Goal: Find specific page/section: Find specific page/section

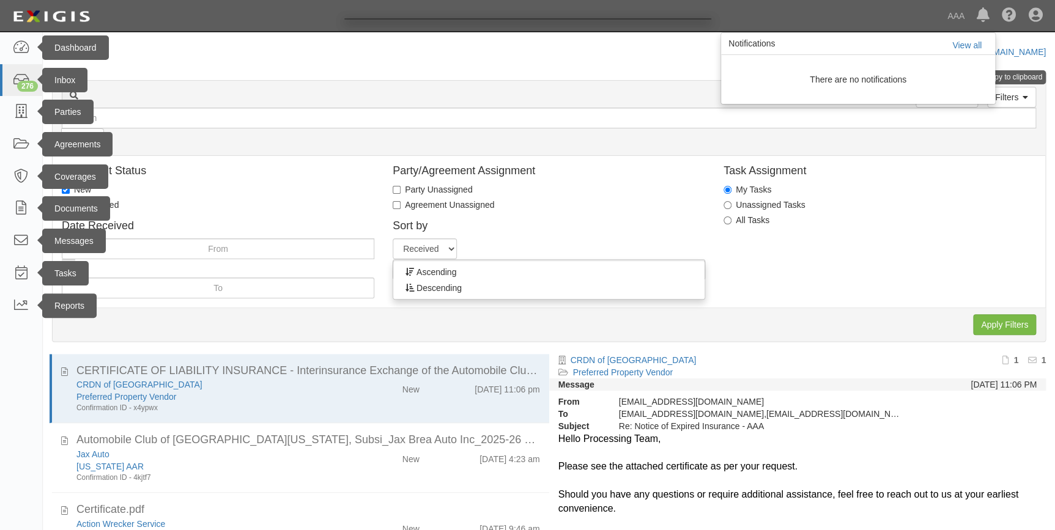
drag, startPoint x: 0, startPoint y: 0, endPoint x: 1033, endPoint y: 9, distance: 1033.4
click at [1033, 9] on div at bounding box center [527, 265] width 1055 height 530
click at [21, 111] on div at bounding box center [527, 265] width 1055 height 530
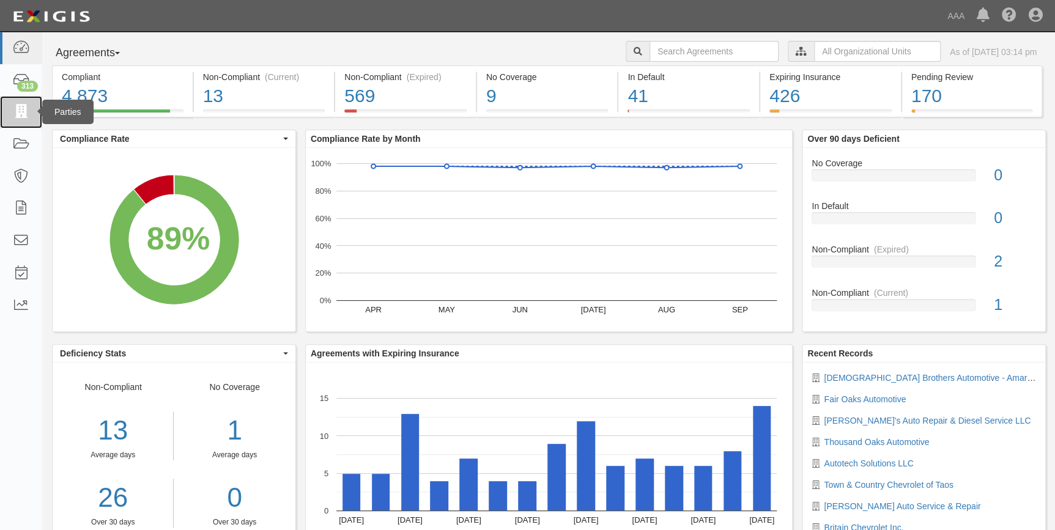
click at [18, 108] on icon at bounding box center [20, 112] width 17 height 14
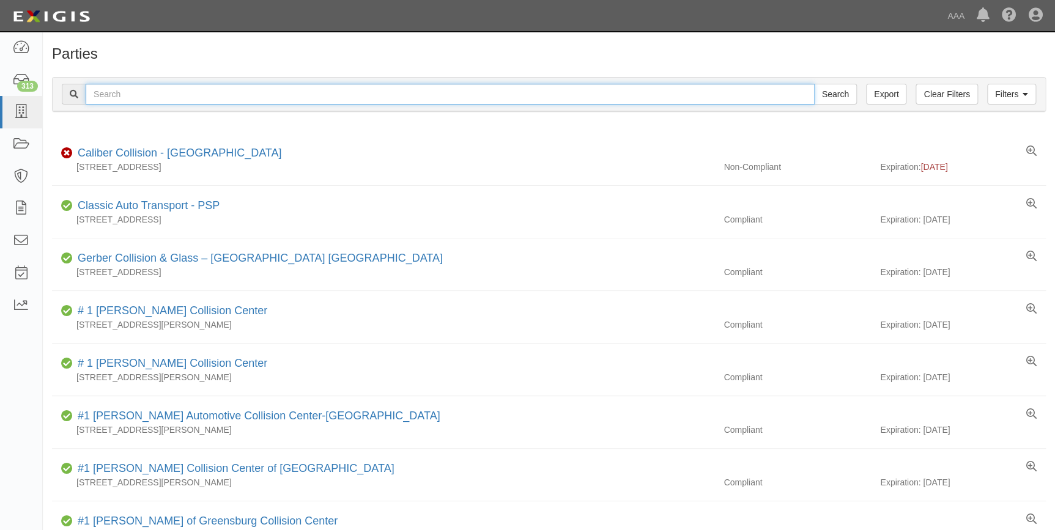
click at [157, 94] on input "text" at bounding box center [450, 94] width 729 height 21
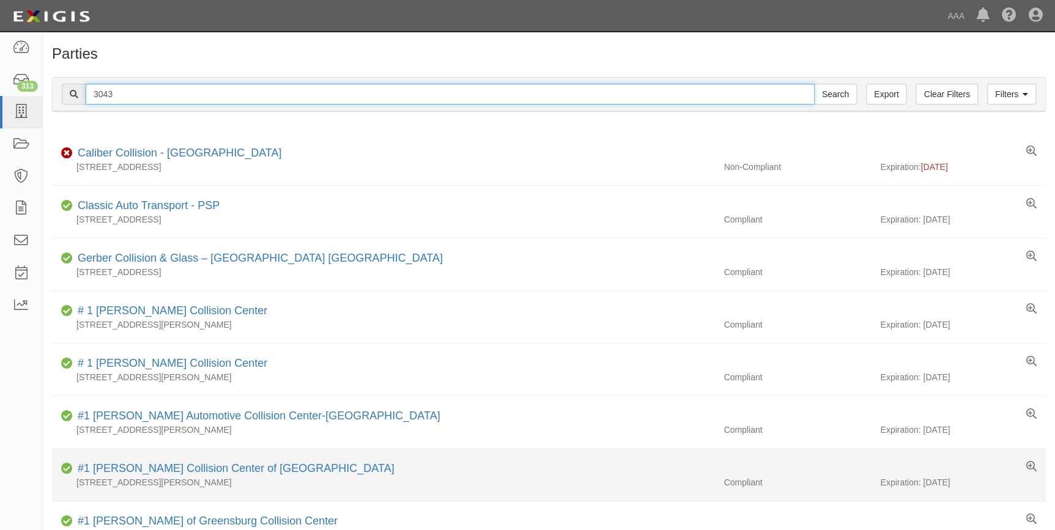
type input "3043"
click at [814, 84] on input "Search" at bounding box center [835, 94] width 43 height 21
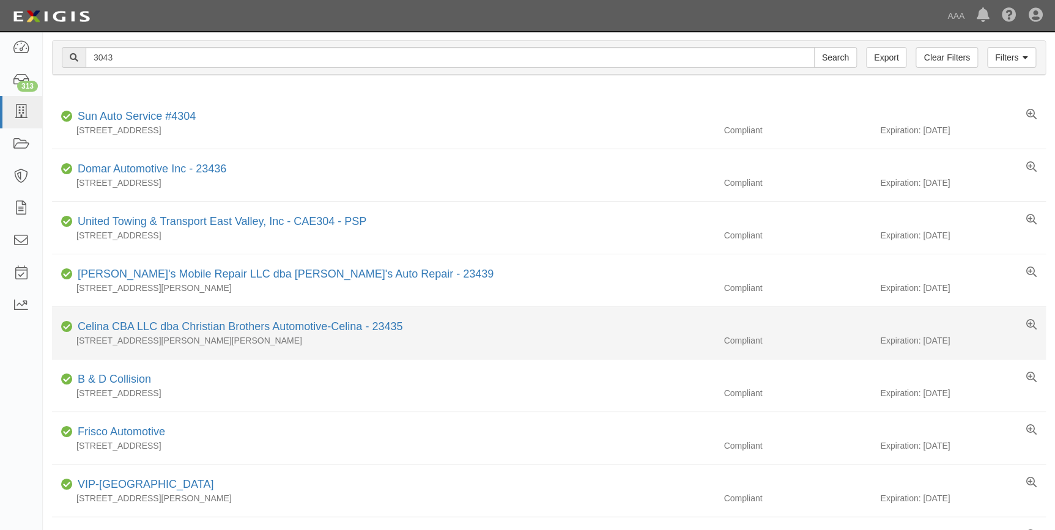
scroll to position [55, 0]
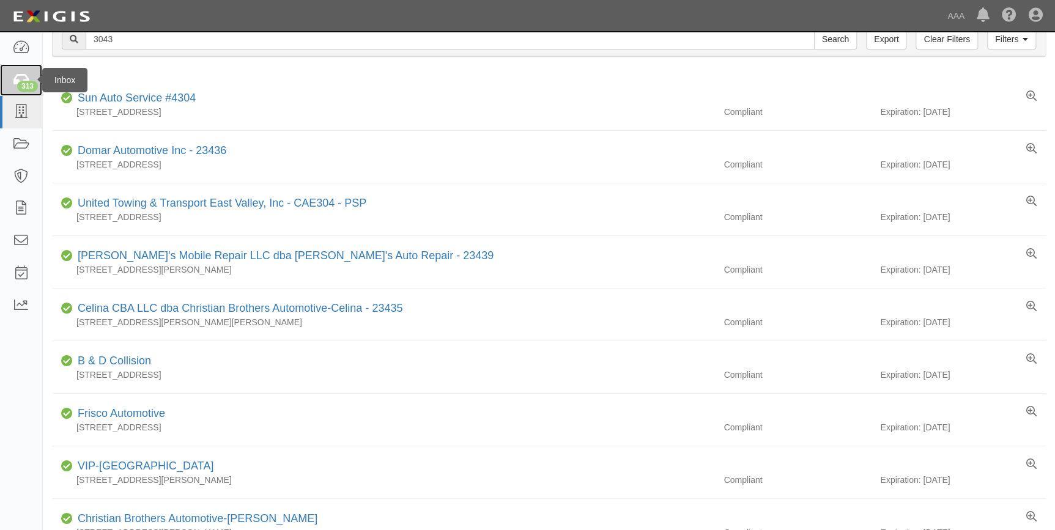
click at [9, 85] on link "313" at bounding box center [21, 80] width 42 height 32
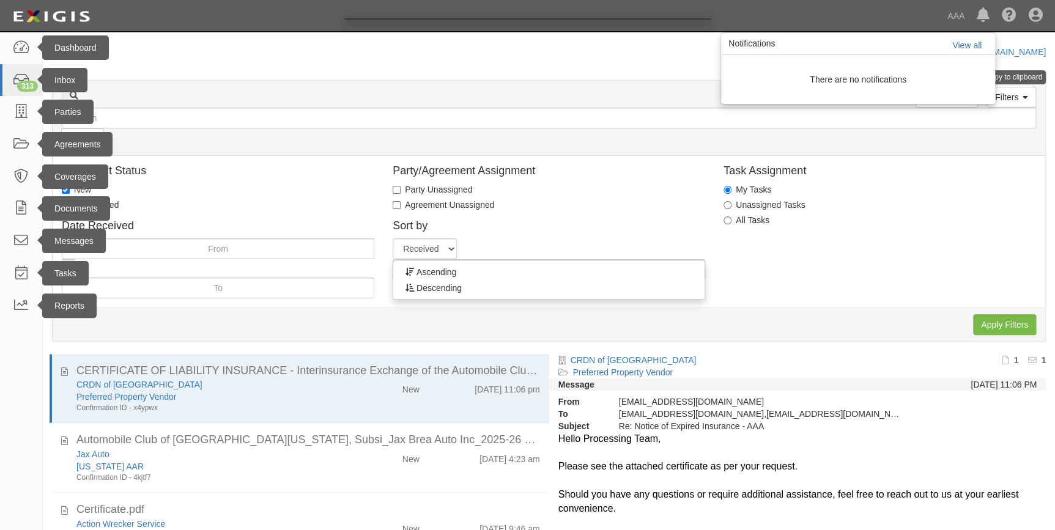
click at [14, 115] on div at bounding box center [527, 265] width 1055 height 530
